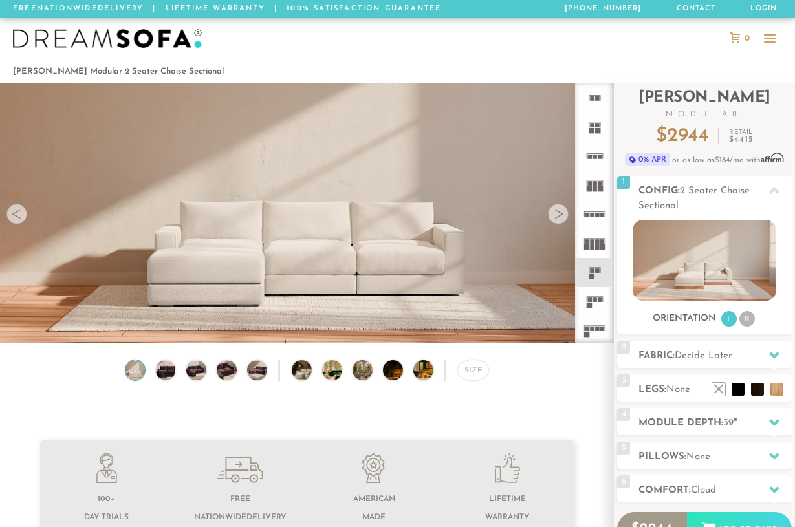
click at [562, 215] on div at bounding box center [558, 214] width 21 height 21
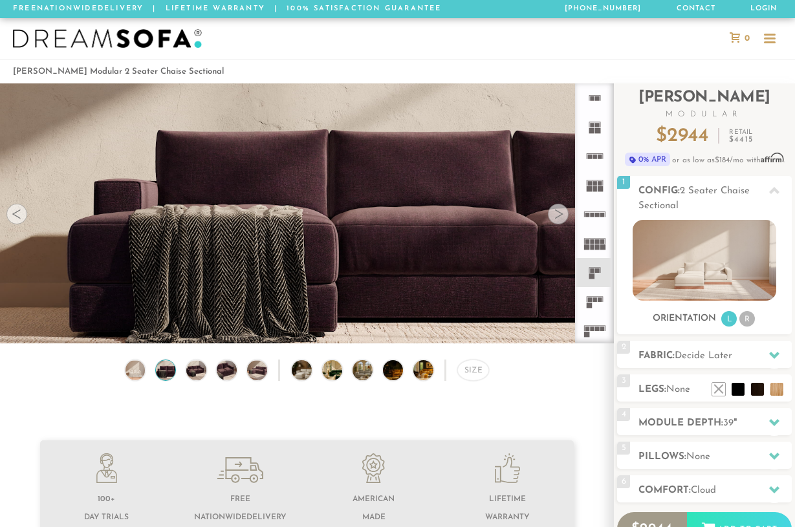
click at [562, 215] on div at bounding box center [558, 214] width 21 height 21
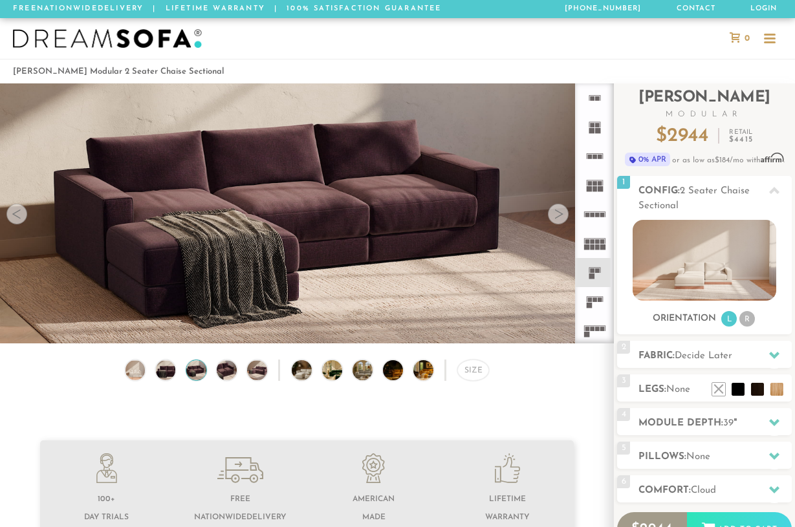
click at [562, 215] on div at bounding box center [558, 214] width 21 height 21
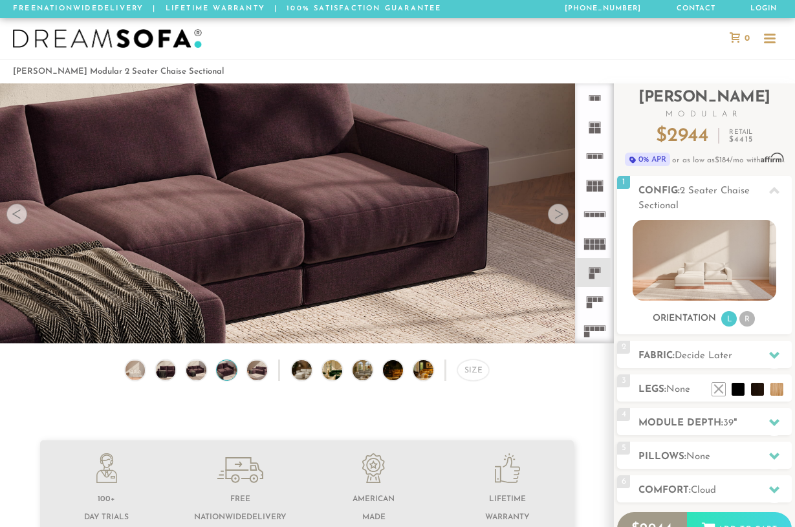
click at [562, 215] on div at bounding box center [558, 214] width 21 height 21
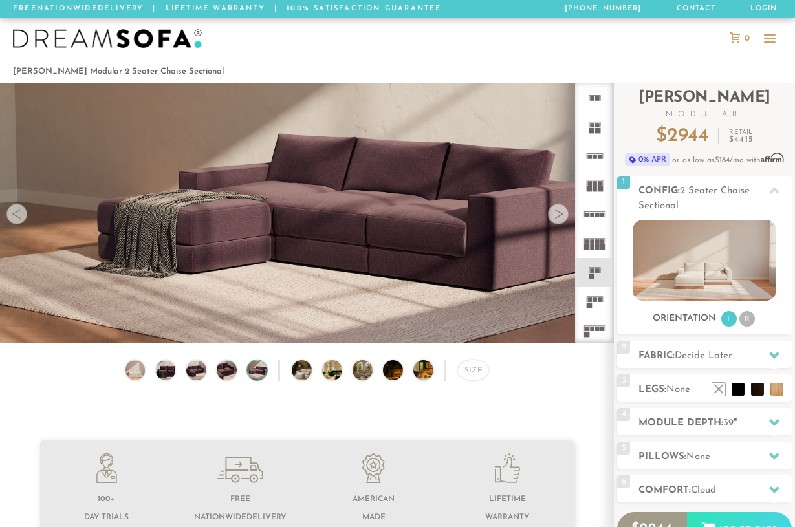
click at [562, 215] on div at bounding box center [558, 214] width 21 height 21
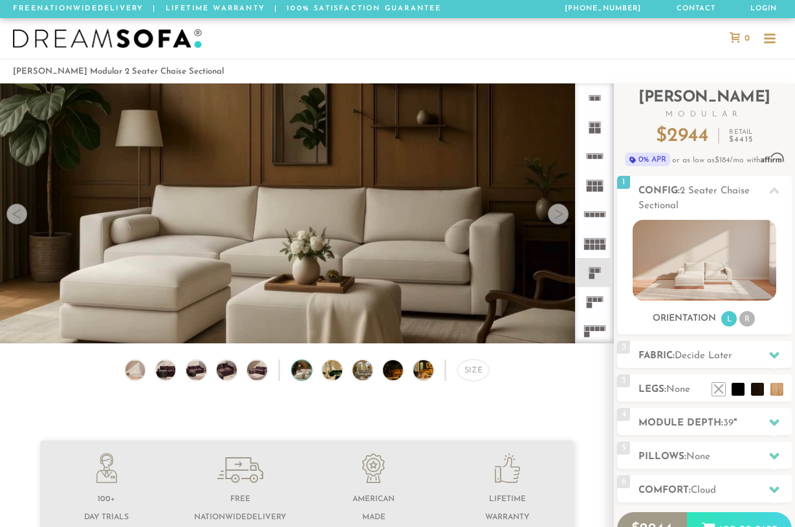
click at [562, 215] on div at bounding box center [558, 214] width 21 height 21
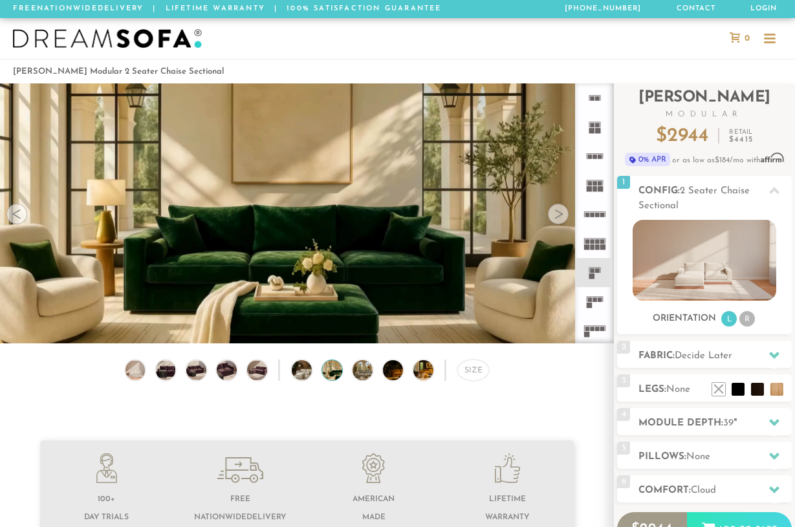
click at [562, 215] on div at bounding box center [558, 214] width 21 height 21
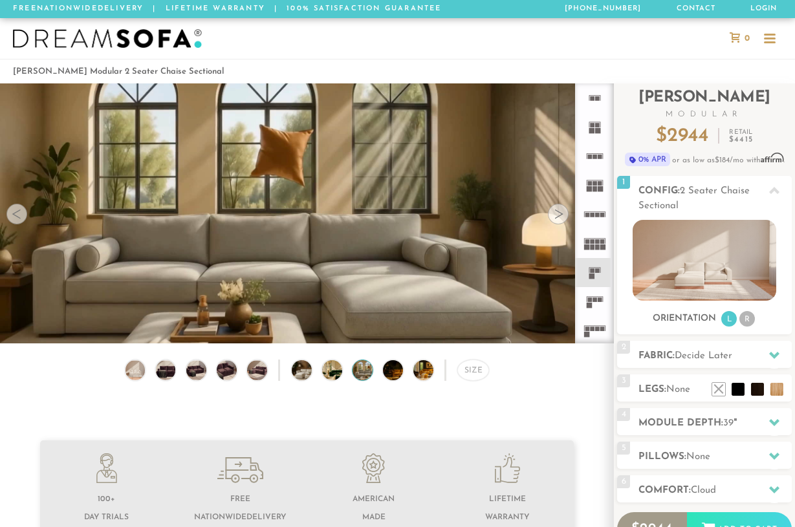
click at [562, 215] on div at bounding box center [558, 214] width 21 height 21
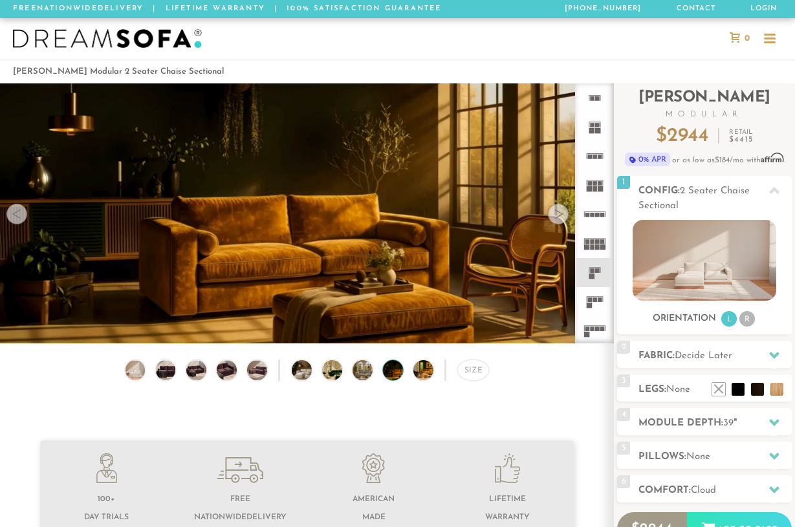
click at [562, 215] on div at bounding box center [558, 214] width 21 height 21
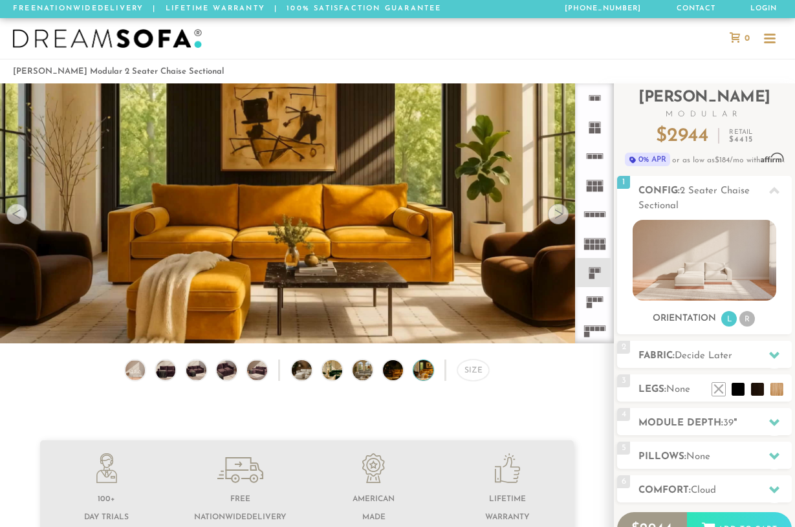
click at [562, 215] on div at bounding box center [558, 214] width 21 height 21
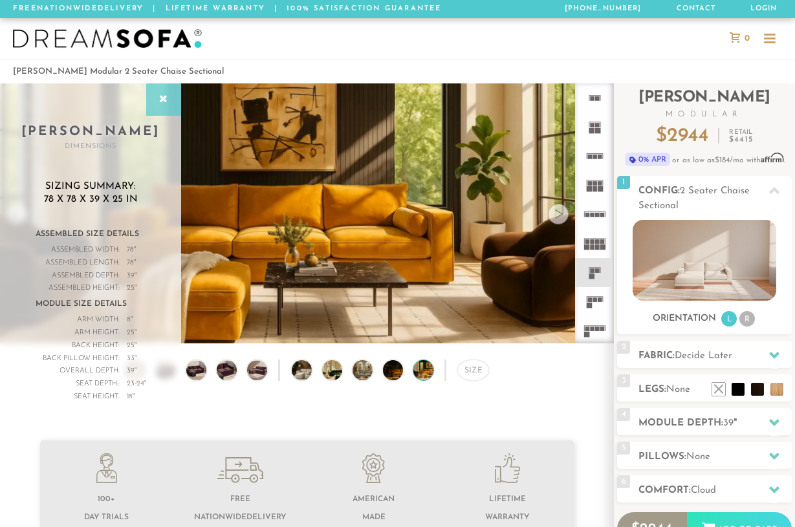
click at [164, 98] on icon at bounding box center [164, 99] width 14 height 10
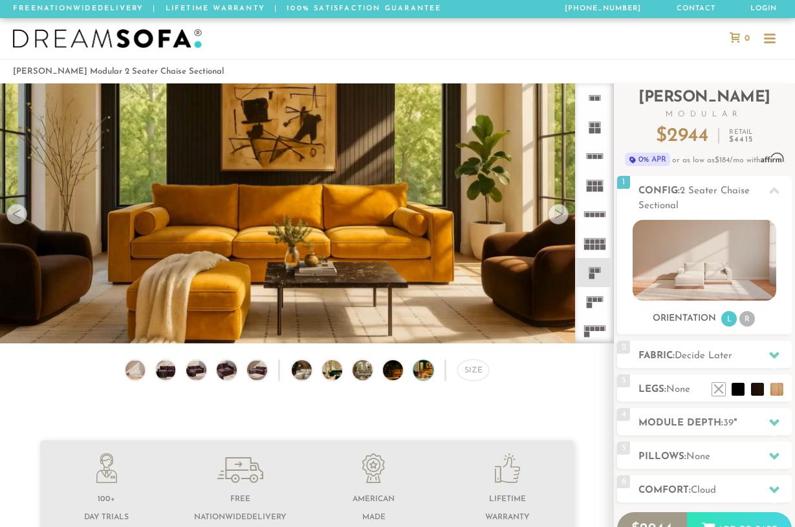
click at [16, 212] on div at bounding box center [16, 214] width 21 height 21
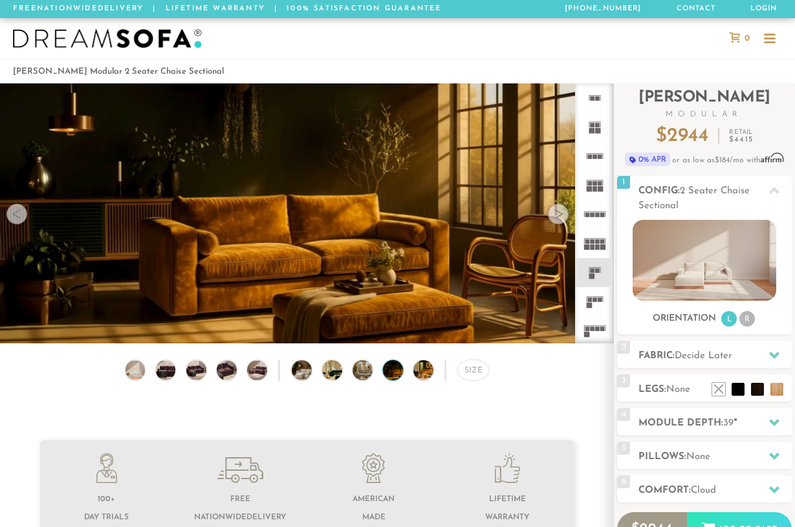
click at [320, 269] on video at bounding box center [307, 207] width 614 height 346
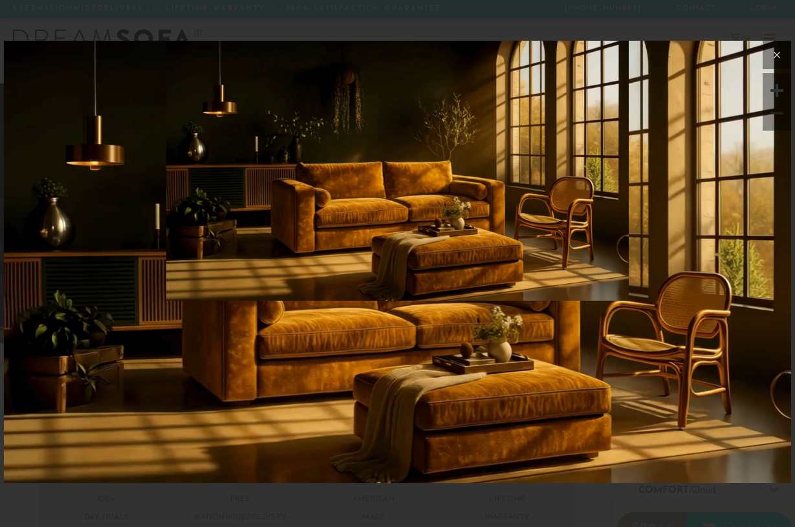
click at [778, 54] on icon at bounding box center [778, 55] width 6 height 6
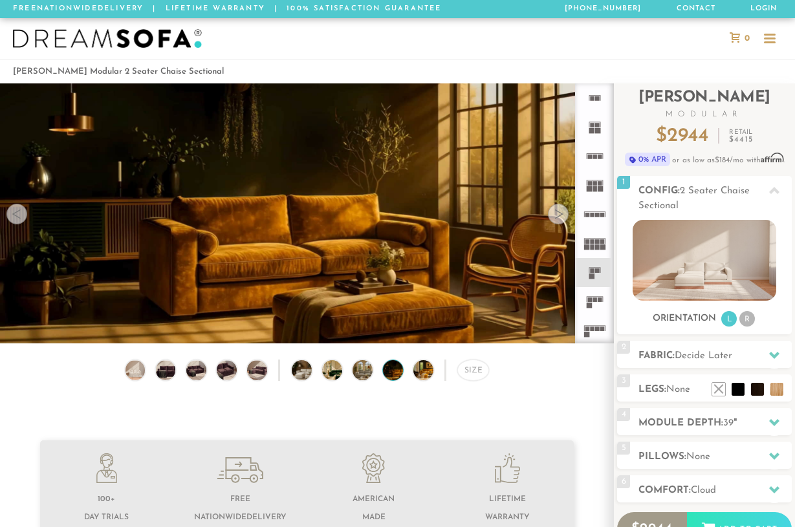
click at [559, 225] on div at bounding box center [558, 214] width 21 height 21
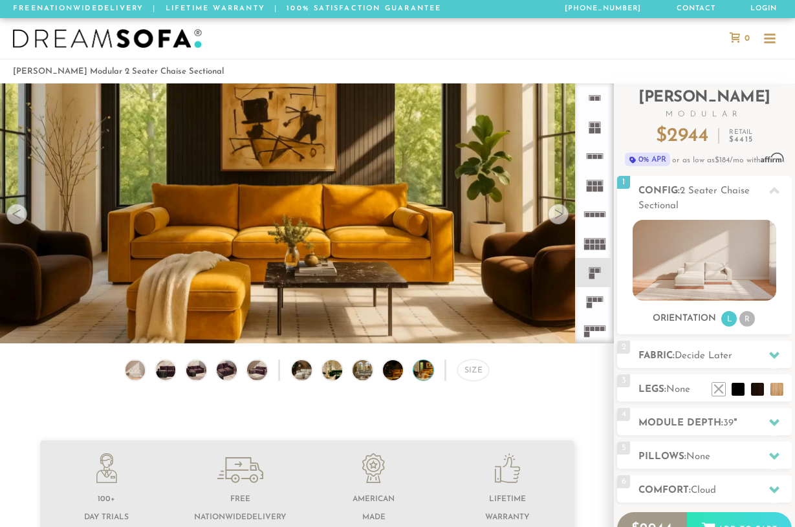
click at [560, 213] on div at bounding box center [558, 214] width 21 height 21
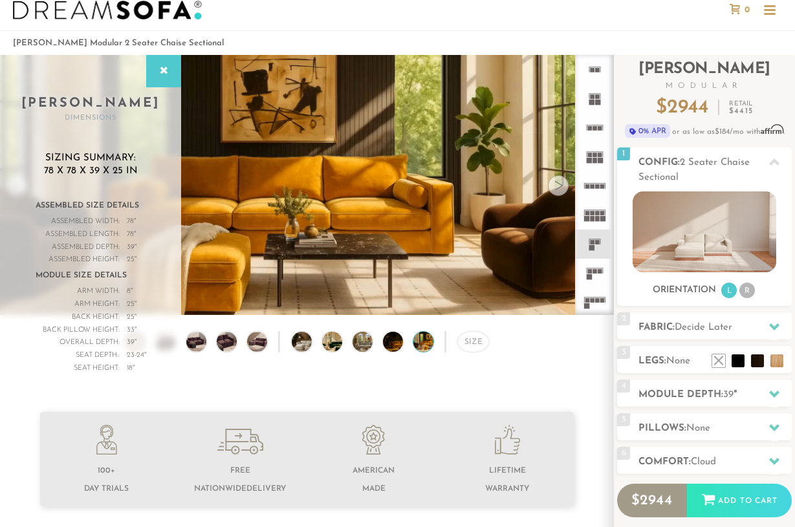
scroll to position [32, 0]
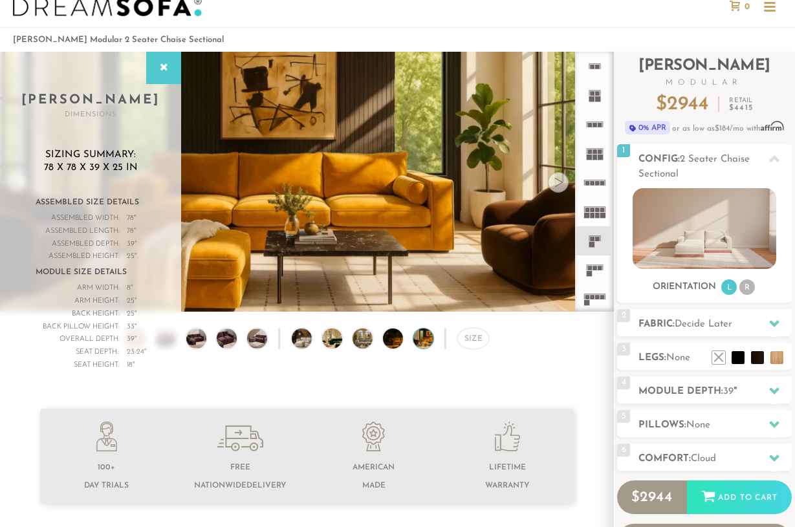
click at [260, 340] on img at bounding box center [257, 339] width 24 height 20
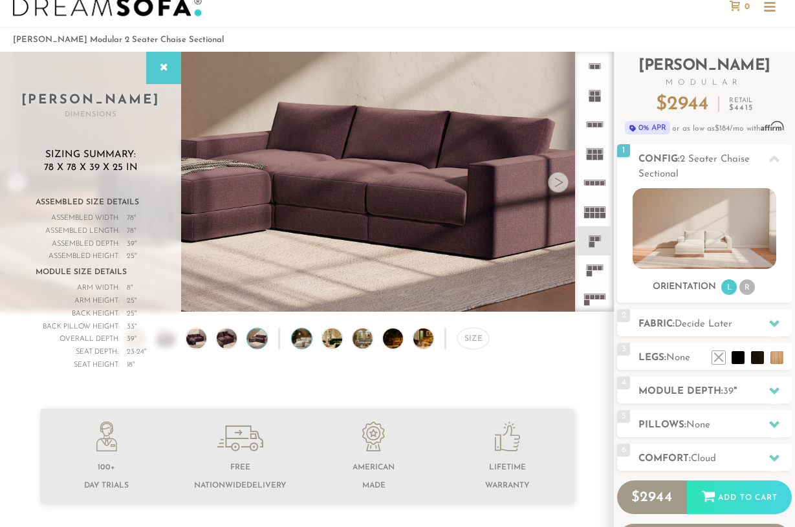
click at [311, 339] on img at bounding box center [310, 339] width 36 height 20
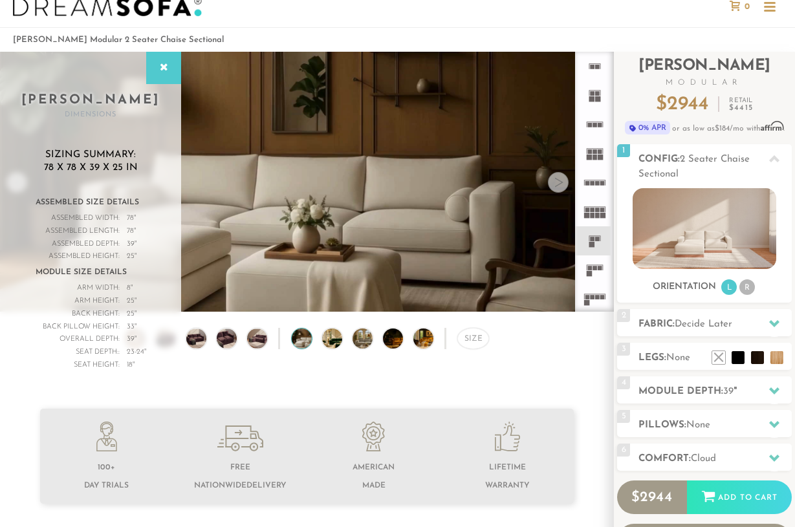
click at [347, 341] on div "Size" at bounding box center [307, 342] width 614 height 28
click at [362, 339] on img at bounding box center [371, 339] width 36 height 20
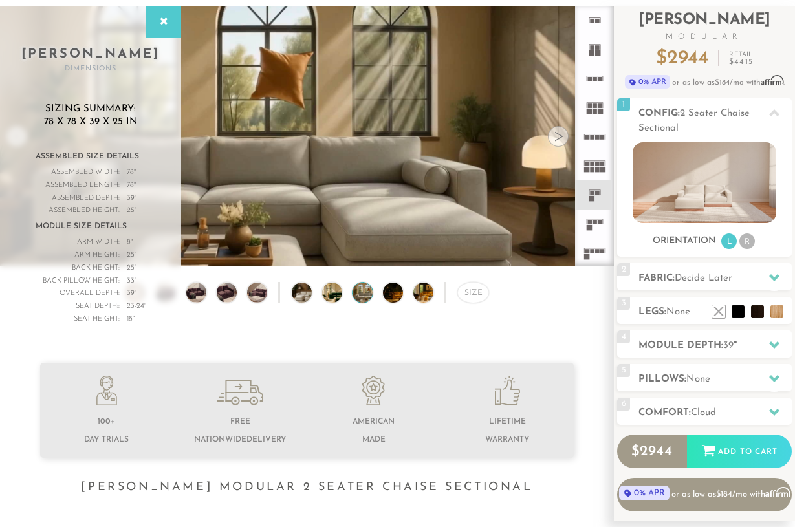
scroll to position [65, 0]
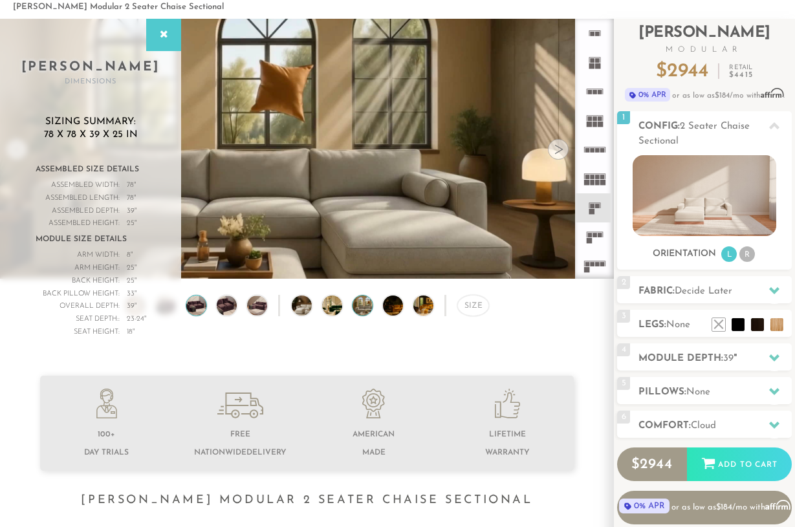
click at [195, 304] on img at bounding box center [196, 306] width 24 height 20
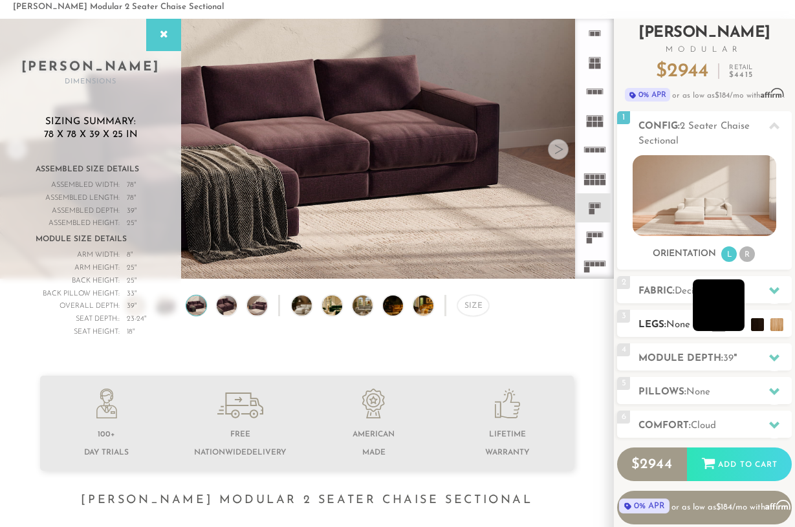
click at [739, 325] on li at bounding box center [719, 306] width 52 height 52
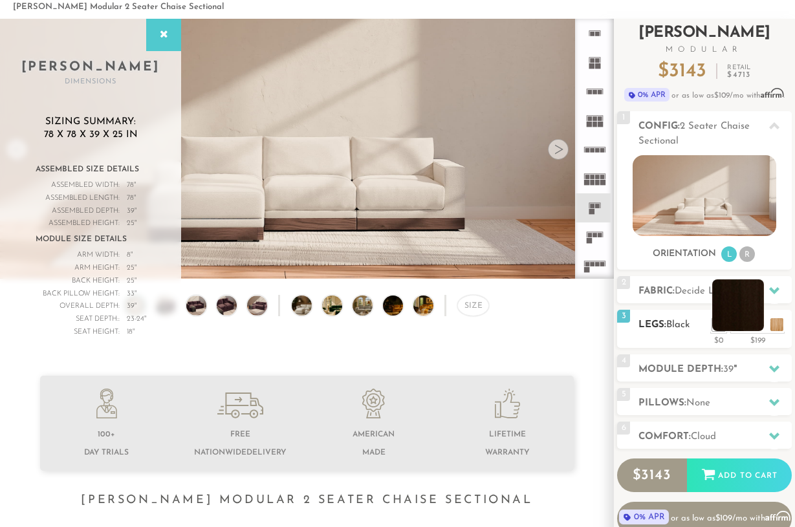
click at [755, 324] on li at bounding box center [739, 306] width 52 height 52
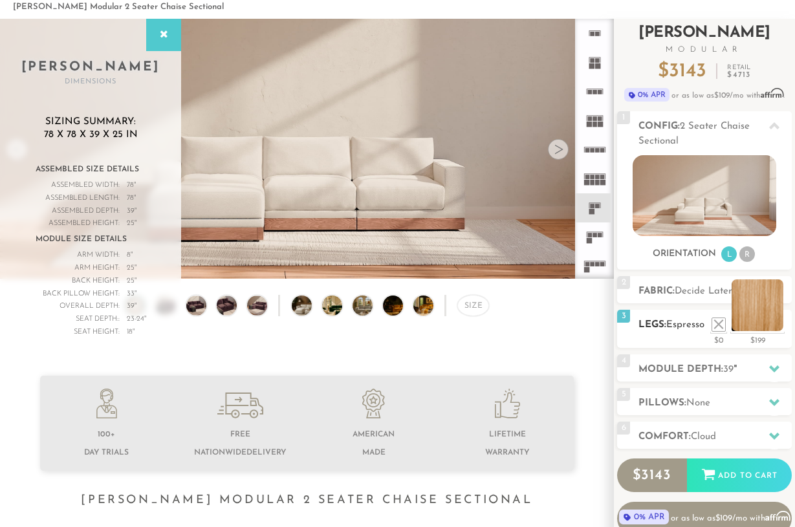
click at [779, 326] on li at bounding box center [758, 306] width 52 height 52
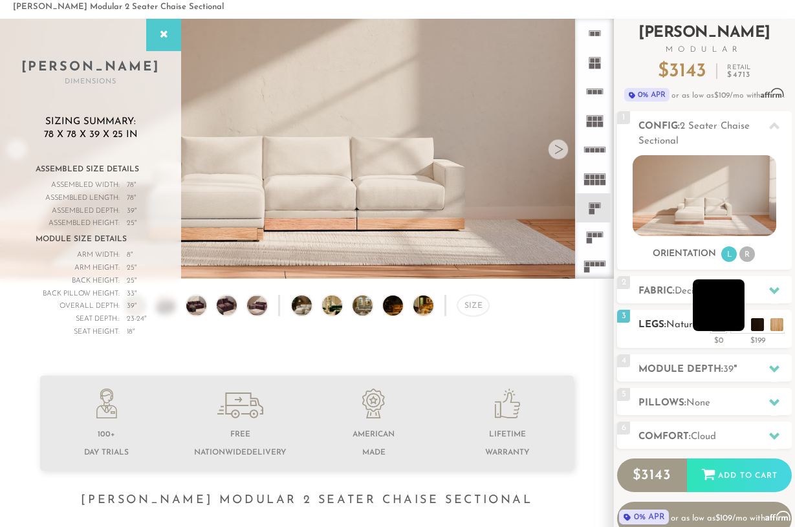
click at [740, 326] on li at bounding box center [719, 306] width 52 height 52
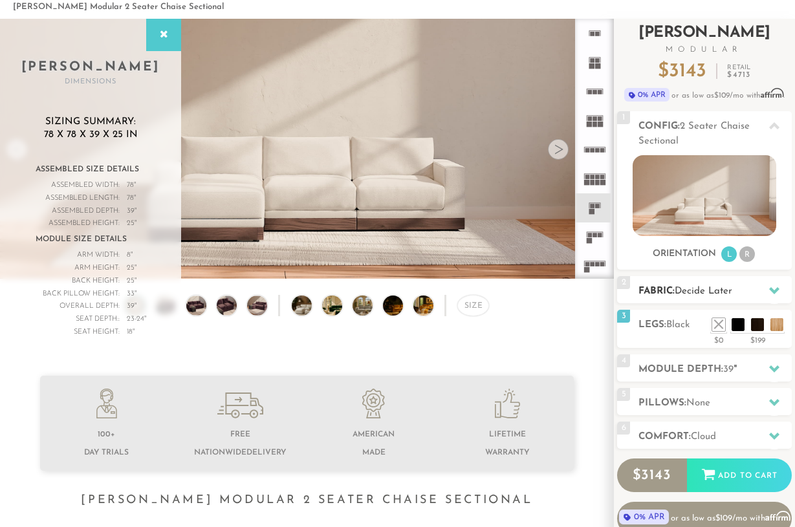
click at [691, 300] on div "2 Fabric: Decide Later" at bounding box center [704, 289] width 175 height 27
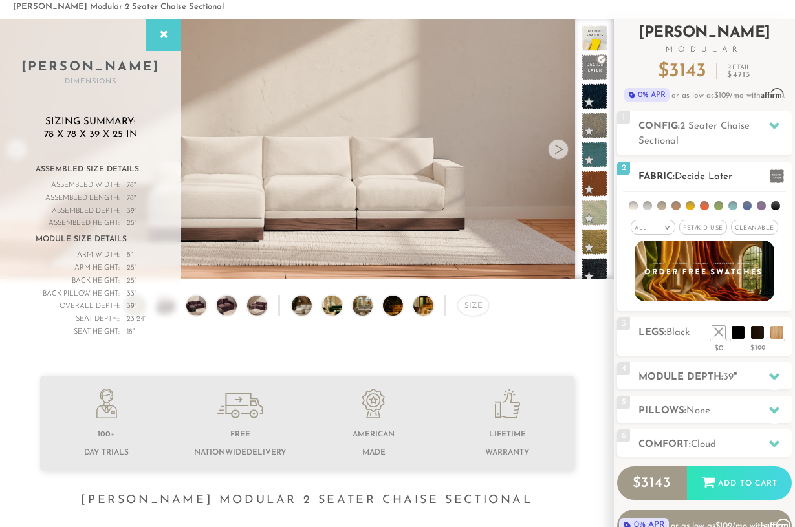
click at [650, 205] on li at bounding box center [647, 205] width 9 height 9
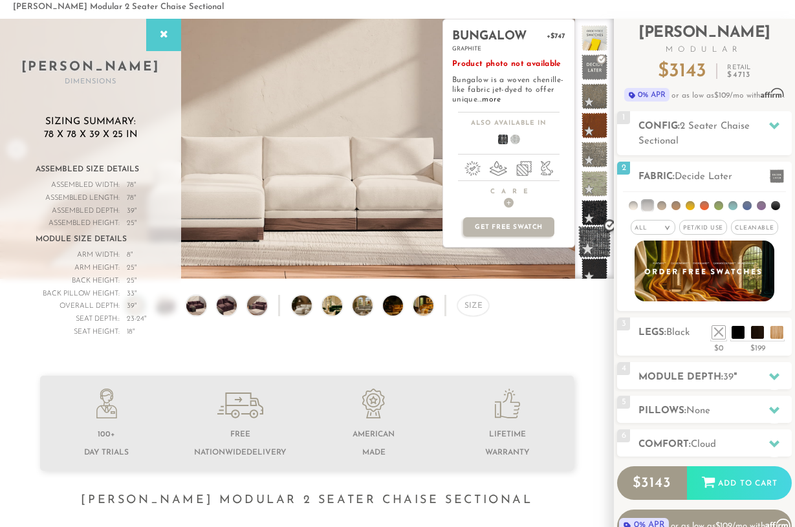
click at [604, 241] on span at bounding box center [595, 242] width 32 height 32
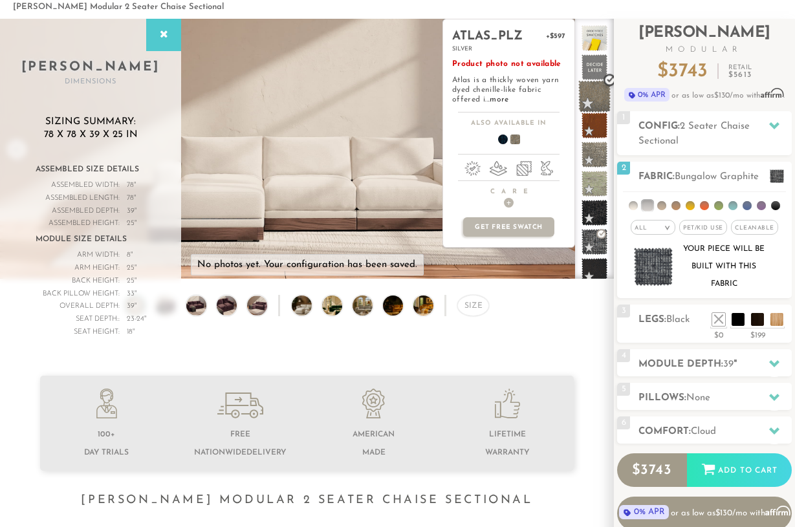
click at [601, 94] on span at bounding box center [595, 96] width 32 height 32
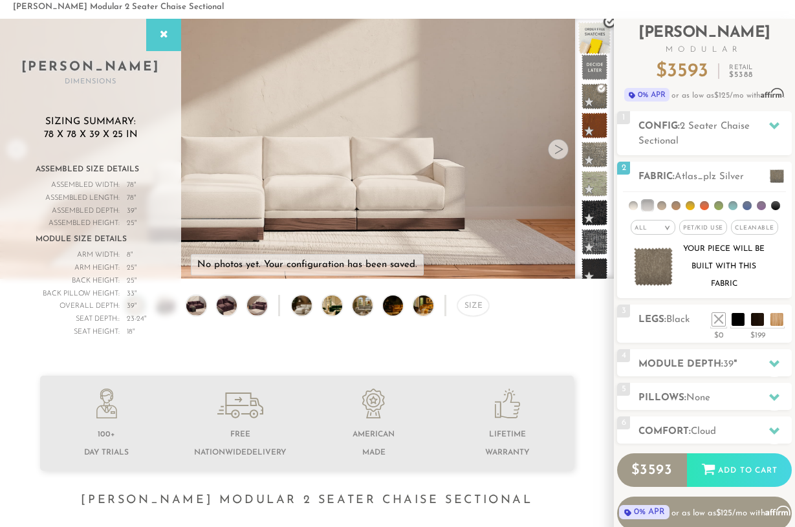
click at [593, 45] on span at bounding box center [595, 38] width 32 height 32
click at [720, 209] on li at bounding box center [718, 205] width 9 height 9
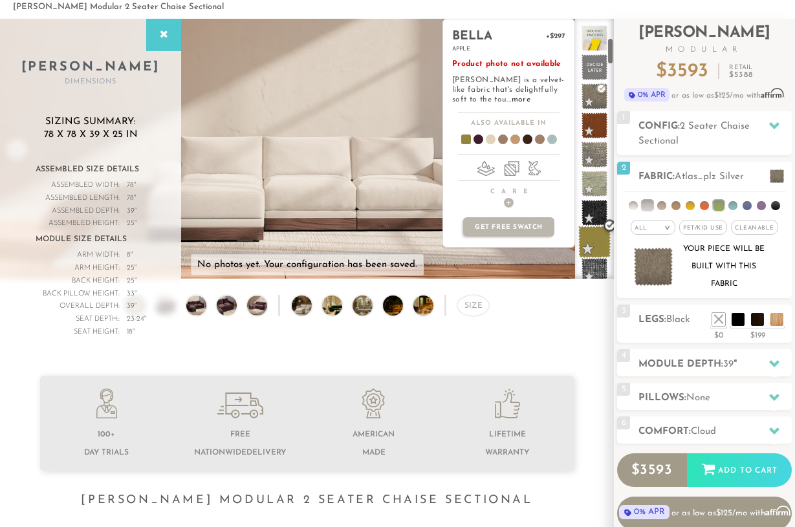
scroll to position [285, 0]
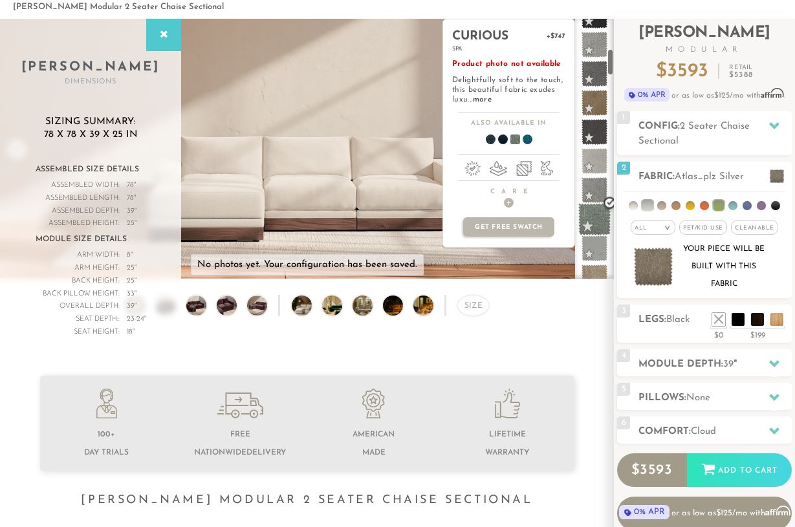
click at [602, 216] on span at bounding box center [595, 219] width 32 height 32
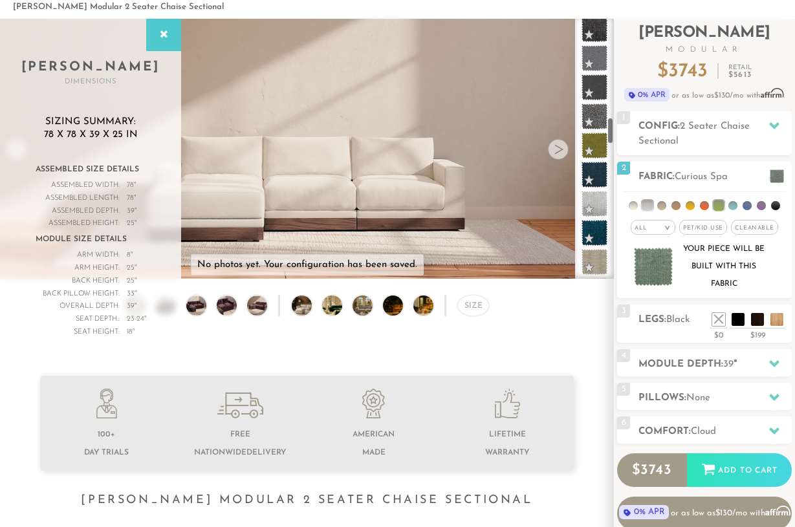
scroll to position [973, 0]
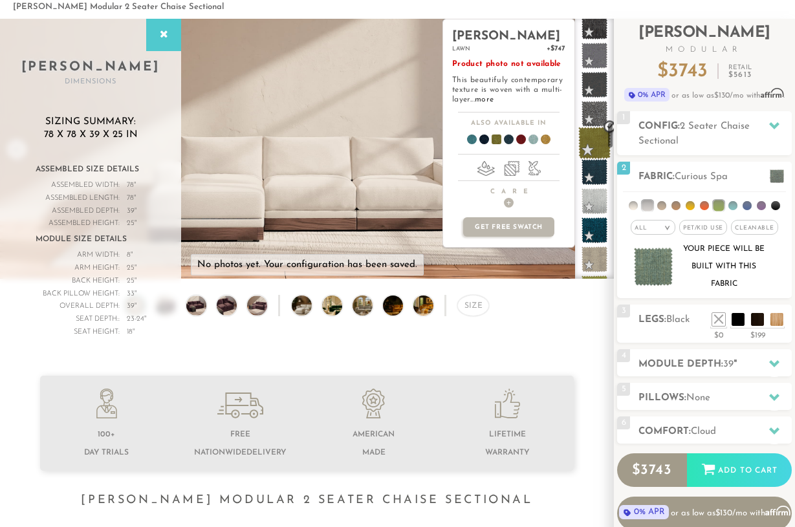
click at [600, 145] on span at bounding box center [595, 143] width 32 height 32
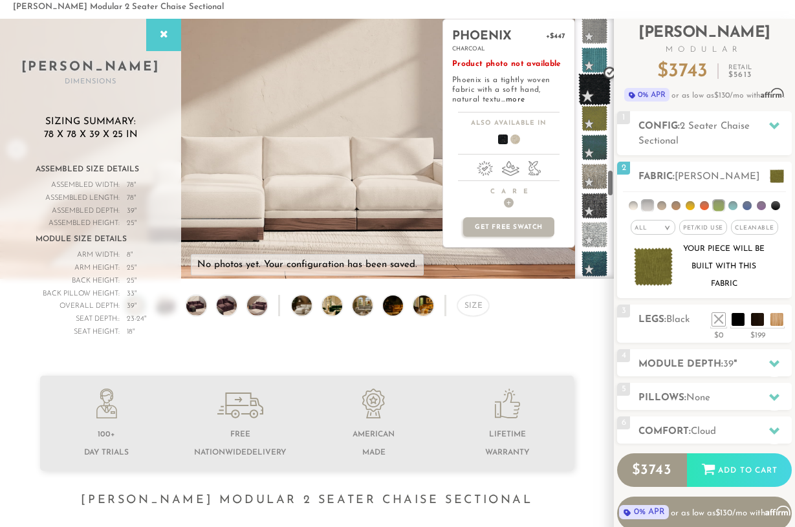
scroll to position [1436, 0]
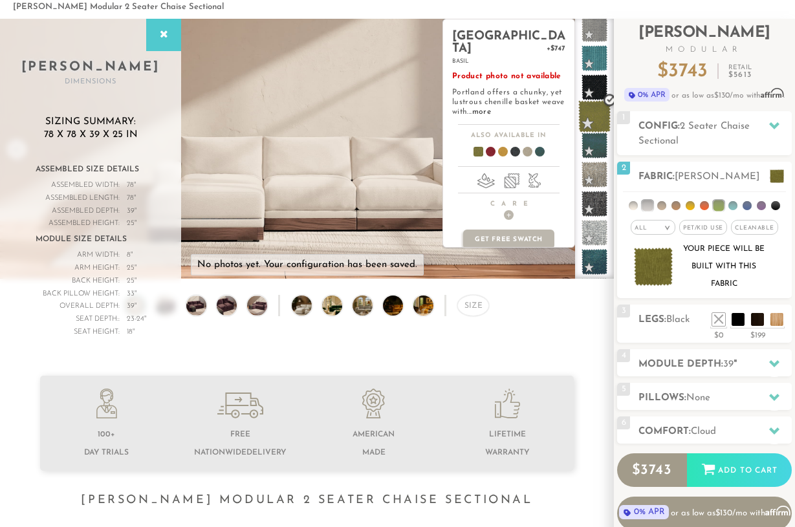
click at [604, 111] on span at bounding box center [595, 116] width 32 height 32
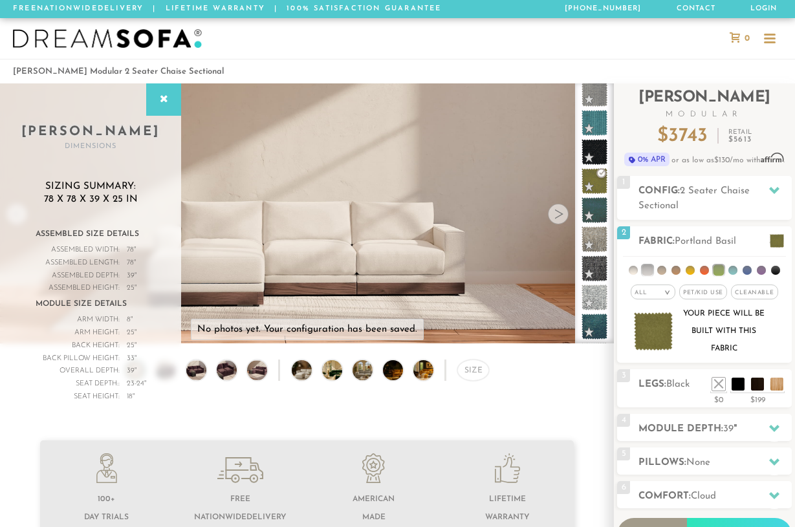
scroll to position [0, 0]
